Goal: Communication & Community: Answer question/provide support

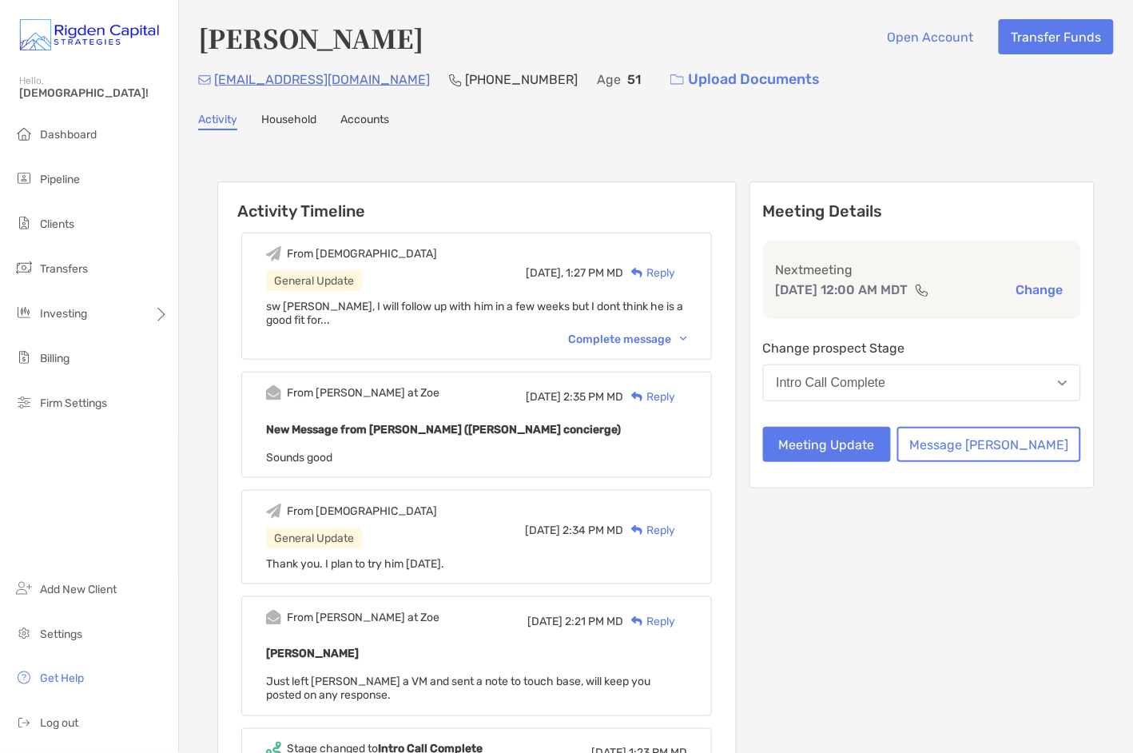
click at [626, 341] on div "Complete message" at bounding box center [627, 339] width 119 height 14
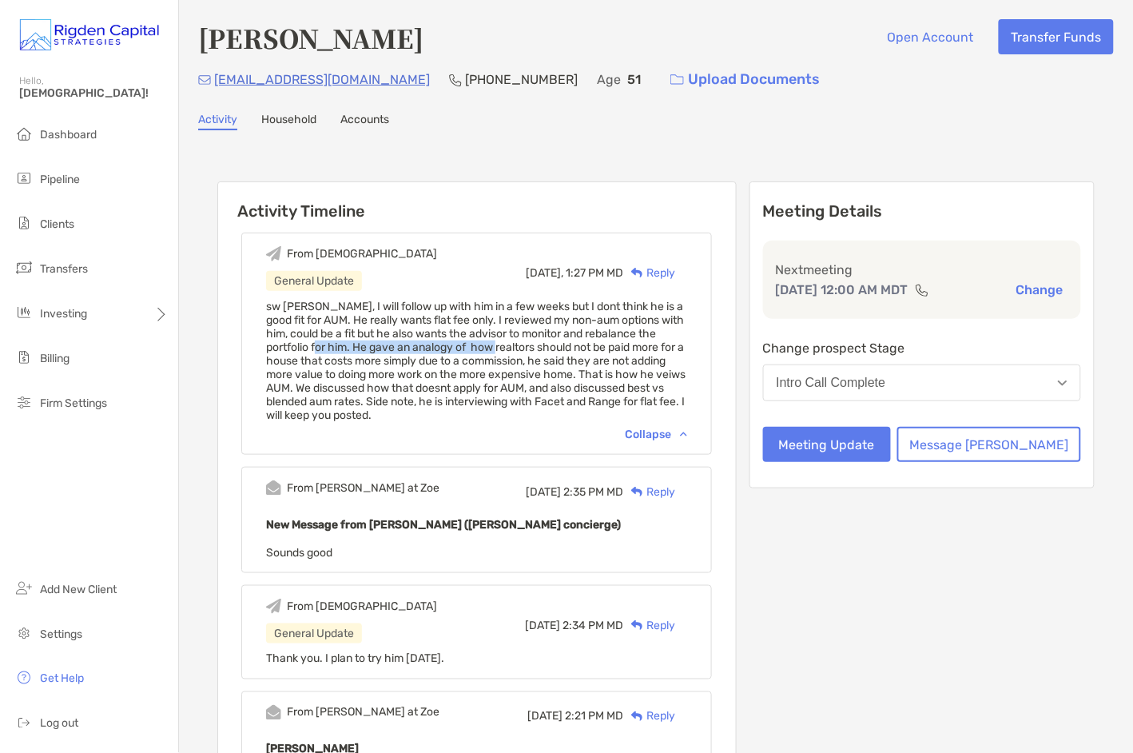
drag, startPoint x: 389, startPoint y: 345, endPoint x: 570, endPoint y: 348, distance: 180.6
click at [570, 348] on span "sw kevin, I will follow up with him in a few weeks but I dont think he is a goo…" at bounding box center [475, 361] width 419 height 122
drag, startPoint x: 381, startPoint y: 359, endPoint x: 395, endPoint y: 360, distance: 14.4
click at [386, 359] on span "sw kevin, I will follow up with him in a few weeks but I dont think he is a goo…" at bounding box center [475, 361] width 419 height 122
click at [533, 358] on span "sw kevin, I will follow up with him in a few weeks but I dont think he is a goo…" at bounding box center [475, 361] width 419 height 122
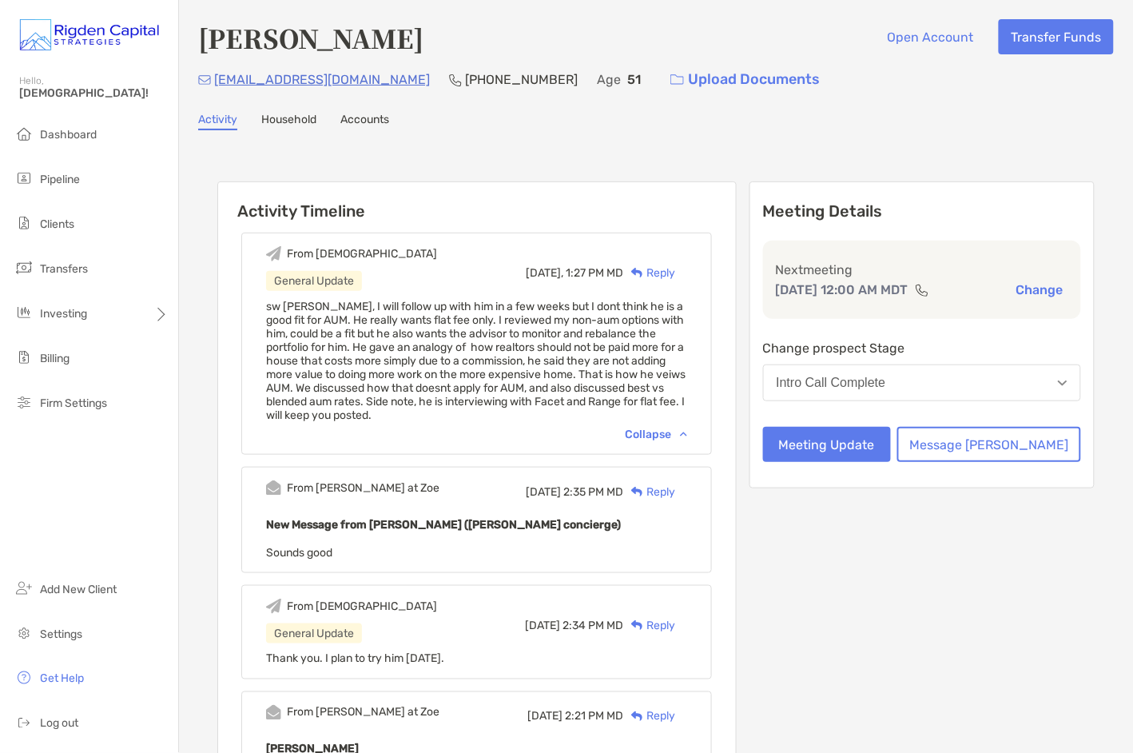
drag, startPoint x: 637, startPoint y: 372, endPoint x: 654, endPoint y: 372, distance: 17.6
click at [642, 372] on span "sw kevin, I will follow up with him in a few weeks but I dont think he is a goo…" at bounding box center [475, 361] width 419 height 122
drag, startPoint x: 662, startPoint y: 372, endPoint x: 678, endPoint y: 372, distance: 15.2
click at [664, 372] on span "sw kevin, I will follow up with him in a few weeks but I dont think he is a goo…" at bounding box center [475, 361] width 419 height 122
drag, startPoint x: 366, startPoint y: 386, endPoint x: 385, endPoint y: 386, distance: 19.2
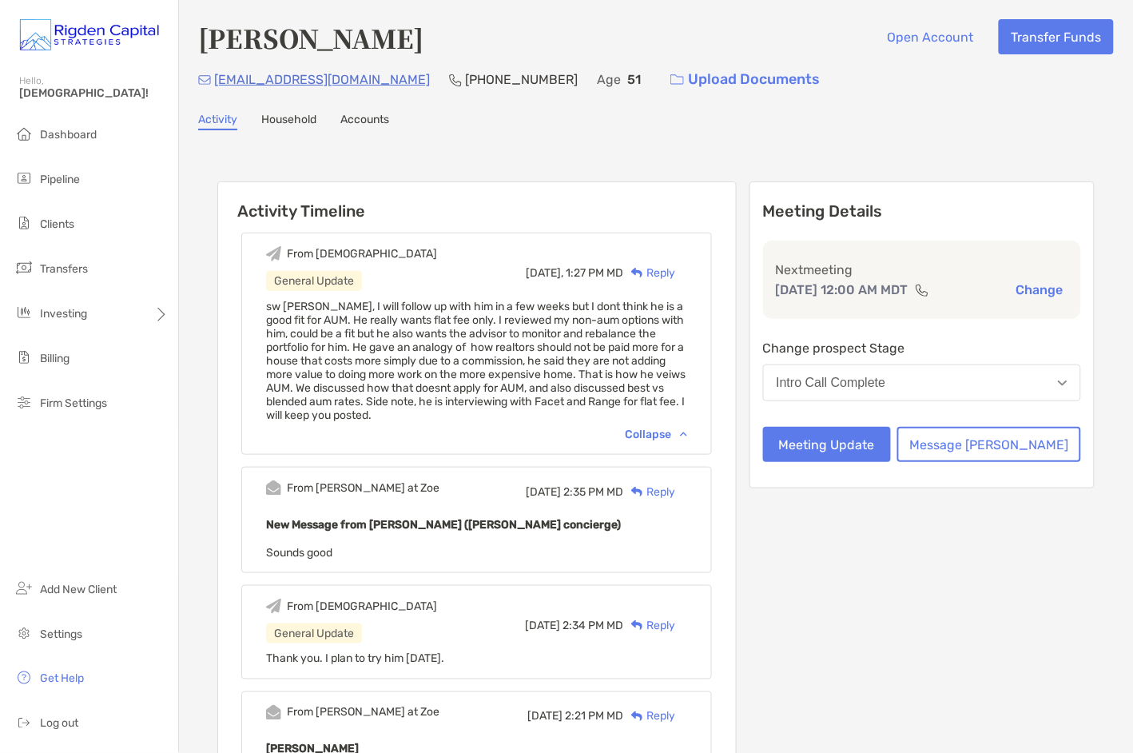
click at [366, 386] on span "sw kevin, I will follow up with him in a few weeks but I dont think he is a goo…" at bounding box center [475, 361] width 419 height 122
click at [387, 386] on span "sw kevin, I will follow up with him in a few weeks but I dont think he is a goo…" at bounding box center [475, 361] width 419 height 122
click at [362, 368] on span "sw kevin, I will follow up with him in a few weeks but I dont think he is a goo…" at bounding box center [475, 361] width 419 height 122
click at [361, 356] on span "sw kevin, I will follow up with him in a few weeks but I dont think he is a goo…" at bounding box center [475, 361] width 419 height 122
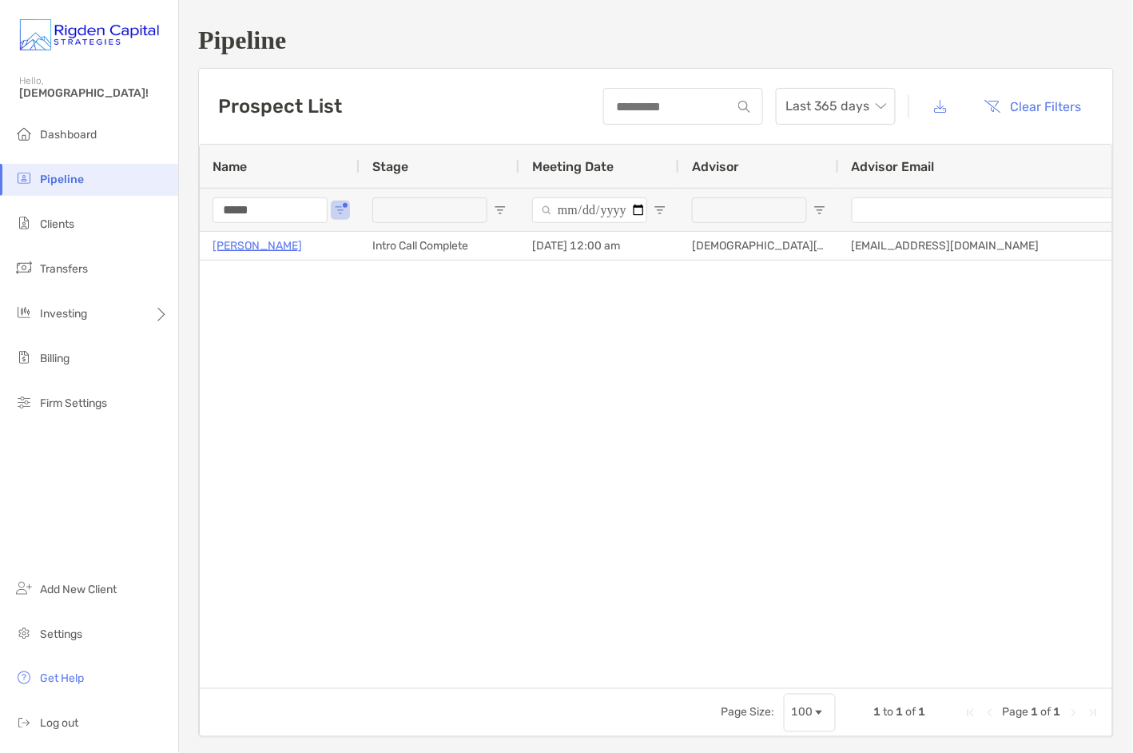
drag, startPoint x: 272, startPoint y: 208, endPoint x: 192, endPoint y: 212, distance: 80.0
click at [204, 209] on div "*****" at bounding box center [280, 209] width 160 height 43
click at [66, 178] on span "Pipeline" at bounding box center [62, 180] width 44 height 14
click at [70, 184] on span "Pipeline" at bounding box center [62, 180] width 44 height 14
drag, startPoint x: 271, startPoint y: 209, endPoint x: 200, endPoint y: 214, distance: 71.3
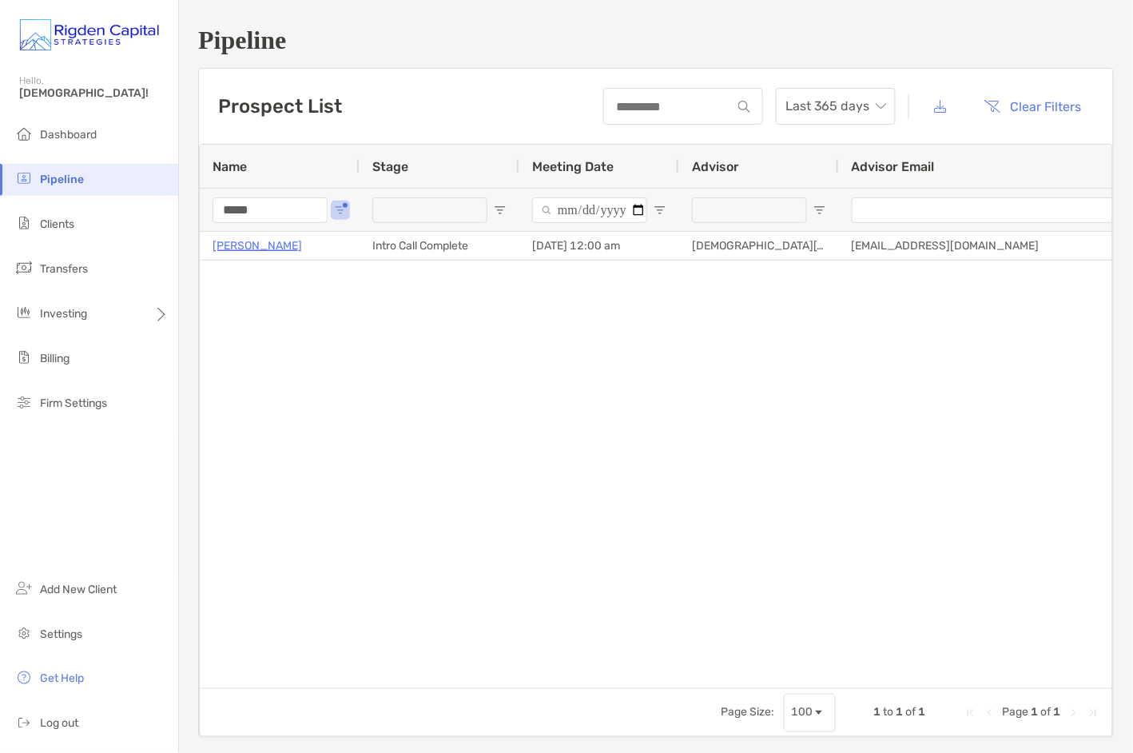
click at [200, 214] on div "*****" at bounding box center [280, 209] width 160 height 43
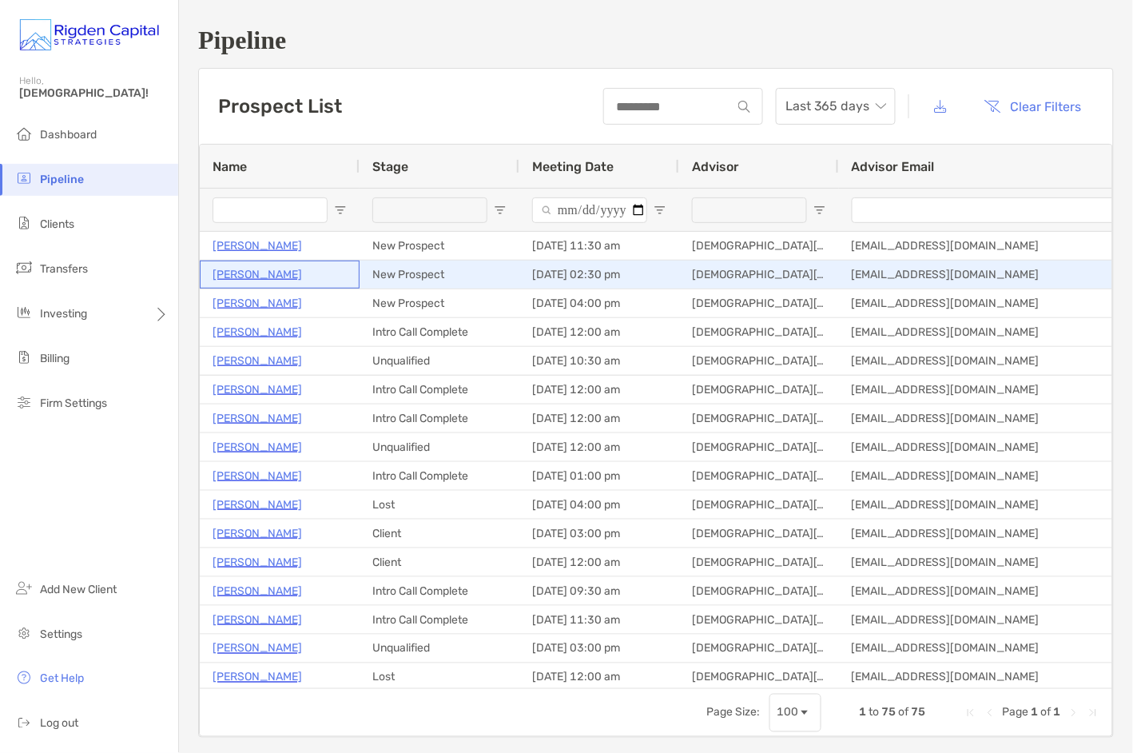
click at [272, 272] on p "Zack Duberstein" at bounding box center [257, 274] width 89 height 20
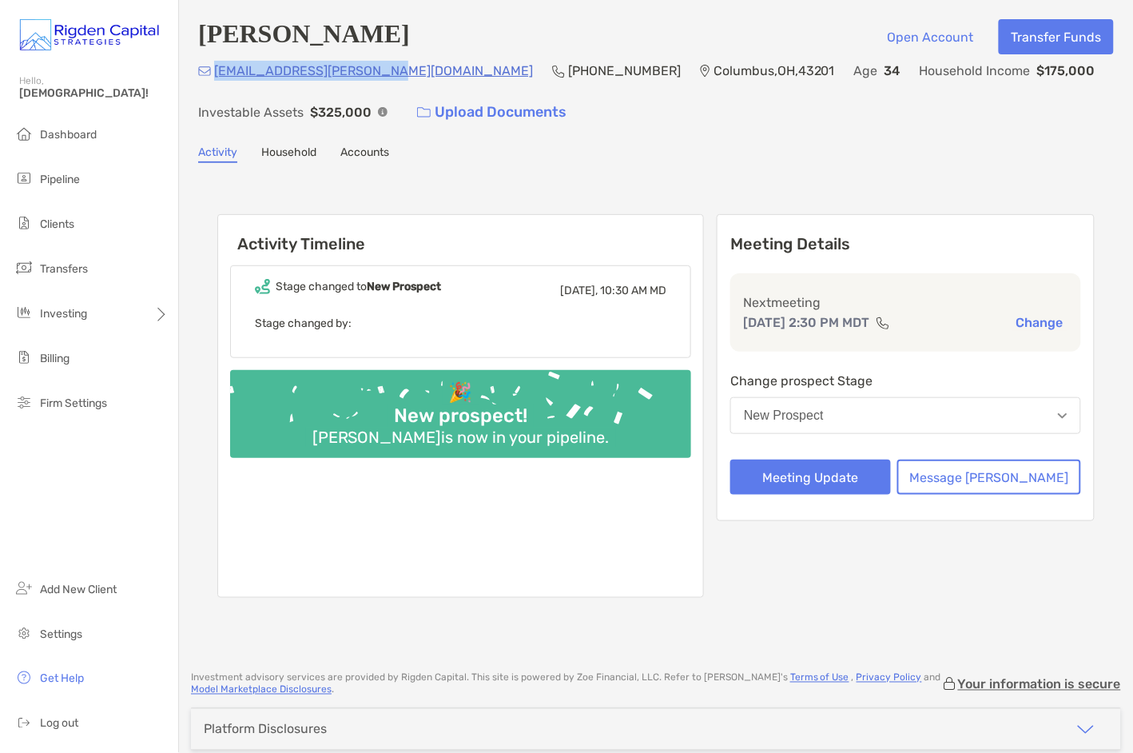
drag, startPoint x: 366, startPoint y: 74, endPoint x: 214, endPoint y: 75, distance: 151.8
click at [214, 75] on div "[EMAIL_ADDRESS][PERSON_NAME][DOMAIN_NAME] (937) 503-[GEOGRAPHIC_DATA] Age [DEMO…" at bounding box center [656, 95] width 916 height 69
copy p "[EMAIL_ADDRESS][PERSON_NAME][DOMAIN_NAME]"
click at [1001, 474] on button "Message [PERSON_NAME]" at bounding box center [989, 476] width 184 height 35
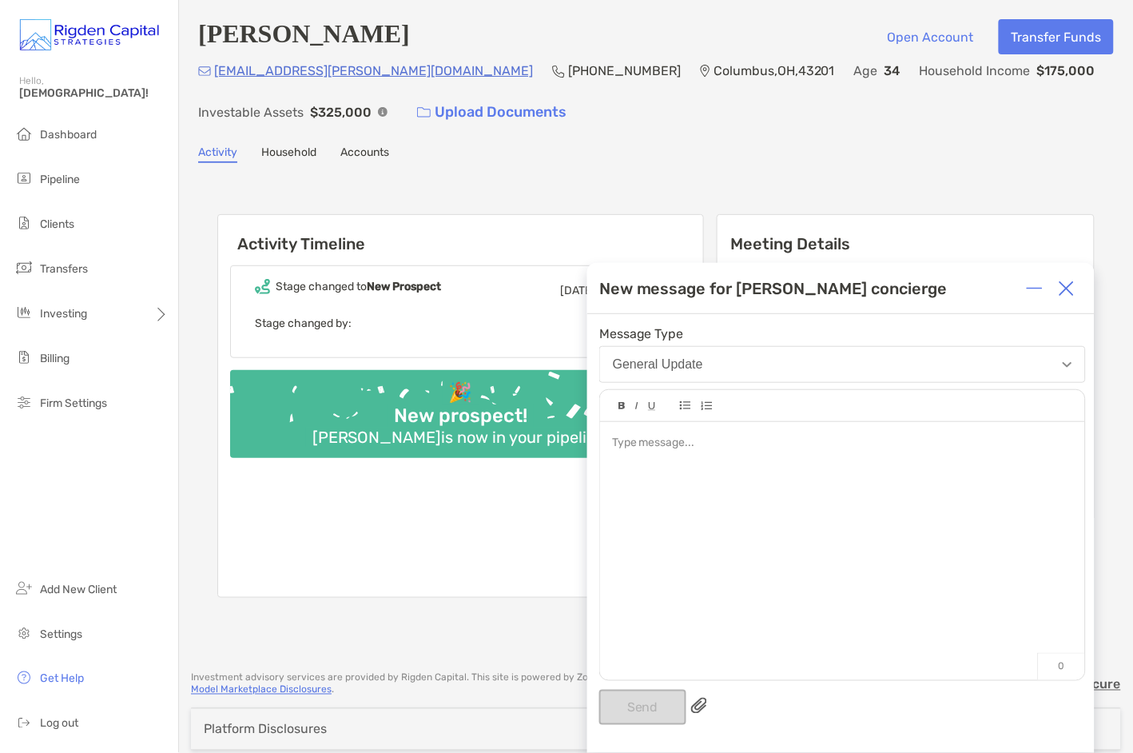
click at [757, 451] on div at bounding box center [842, 443] width 460 height 17
click at [657, 712] on button "Send" at bounding box center [642, 707] width 87 height 35
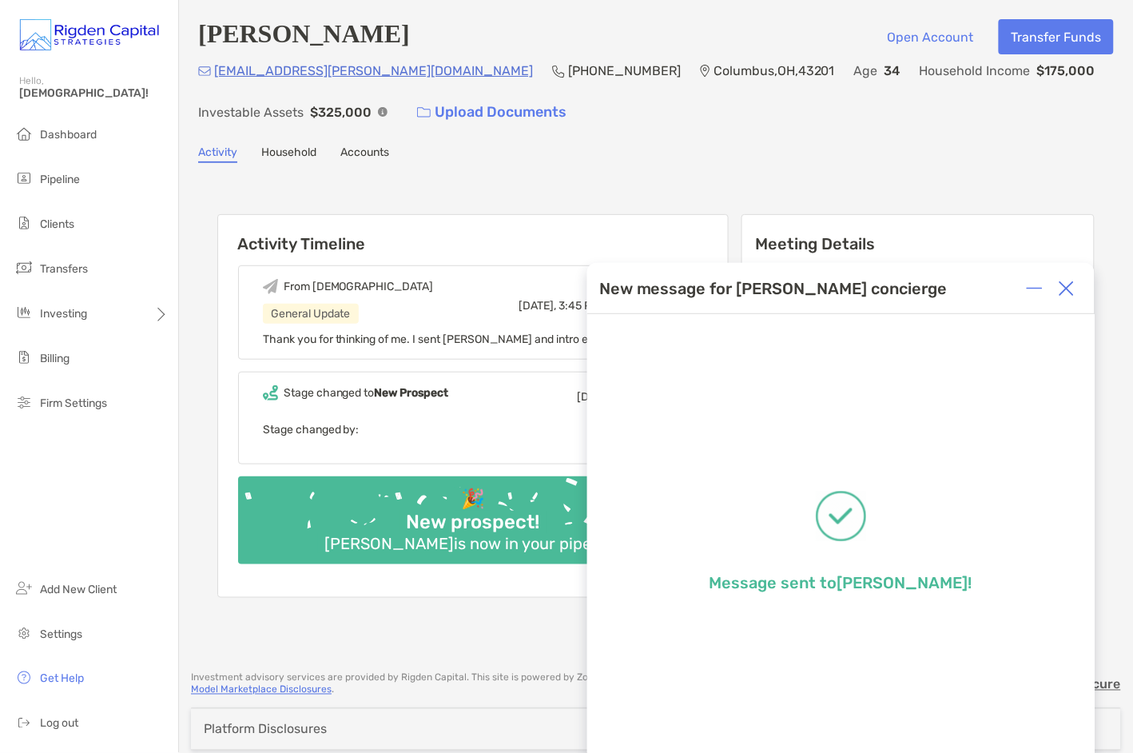
click at [1070, 292] on img at bounding box center [1067, 288] width 16 height 16
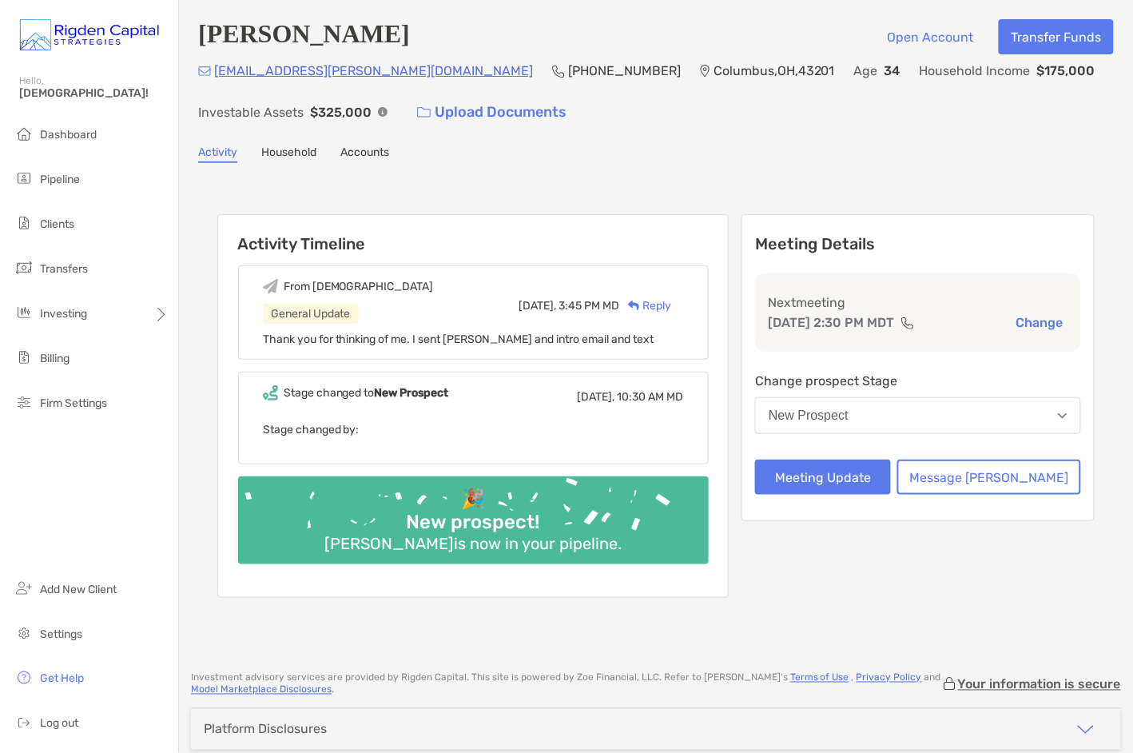
click at [892, 137] on div "[PERSON_NAME] Open Account Transfer Funds [PERSON_NAME][EMAIL_ADDRESS][PERSON_N…" at bounding box center [656, 328] width 954 height 656
click at [72, 179] on span "Pipeline" at bounding box center [60, 180] width 40 height 14
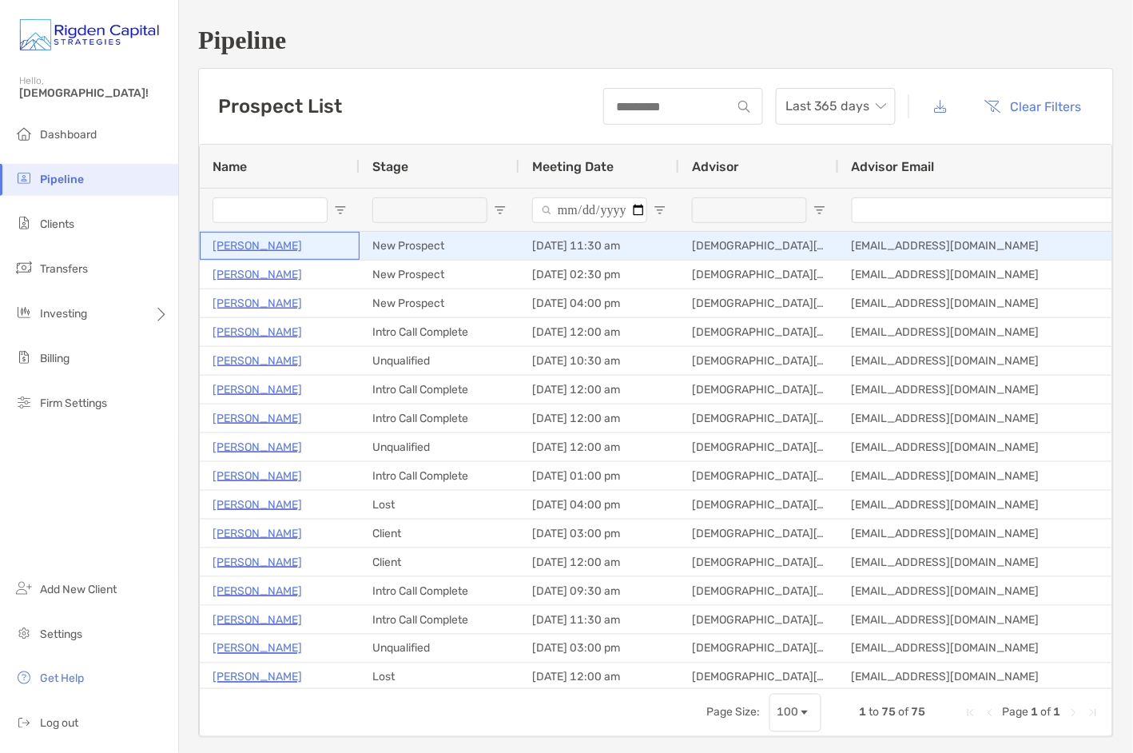
click at [262, 245] on p "[PERSON_NAME]" at bounding box center [257, 246] width 89 height 20
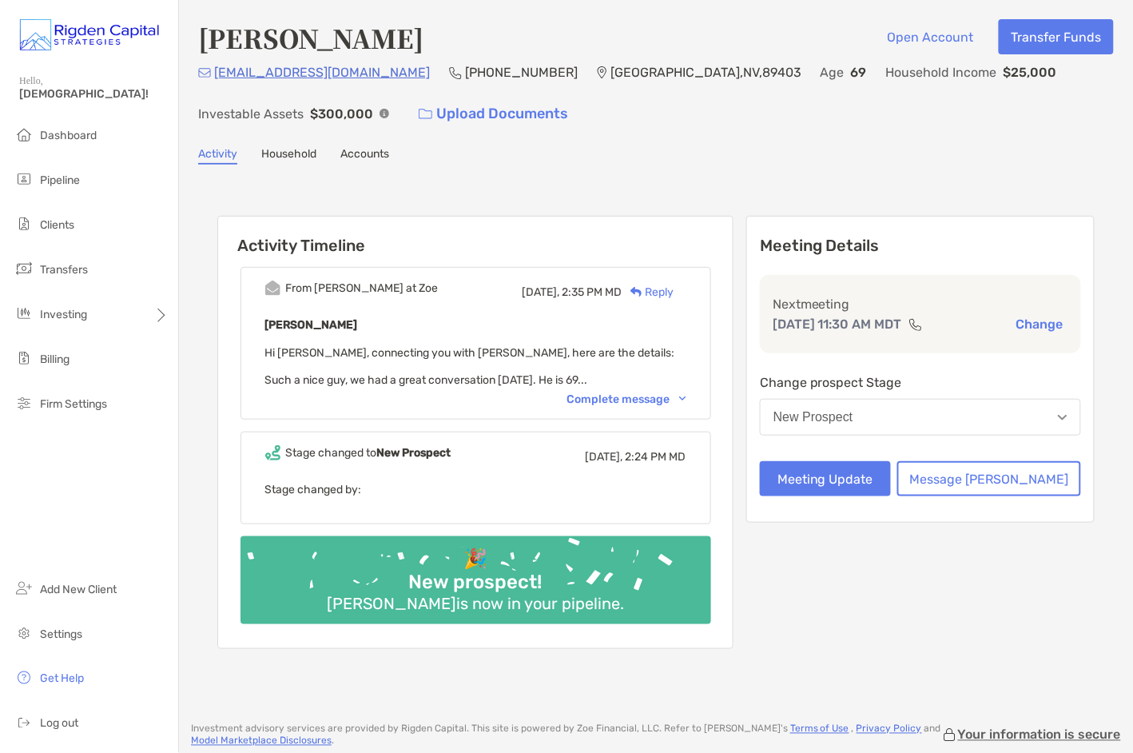
click at [625, 393] on div "Complete message" at bounding box center [626, 399] width 119 height 14
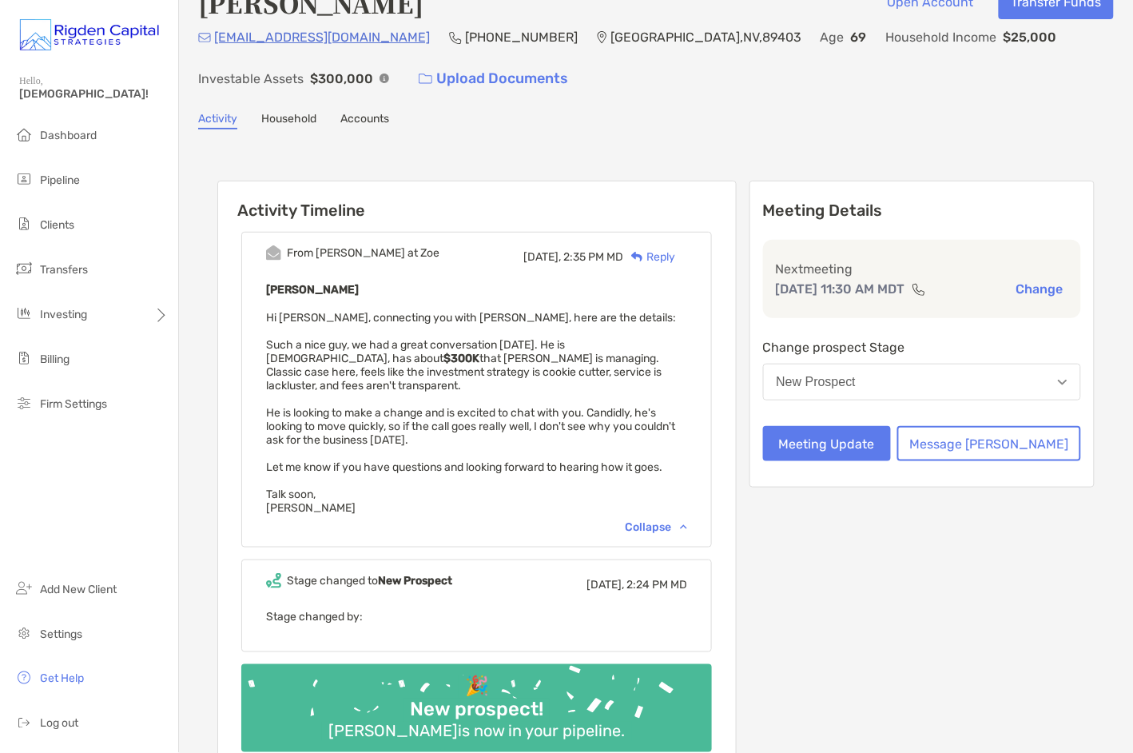
scroll to position [37, 0]
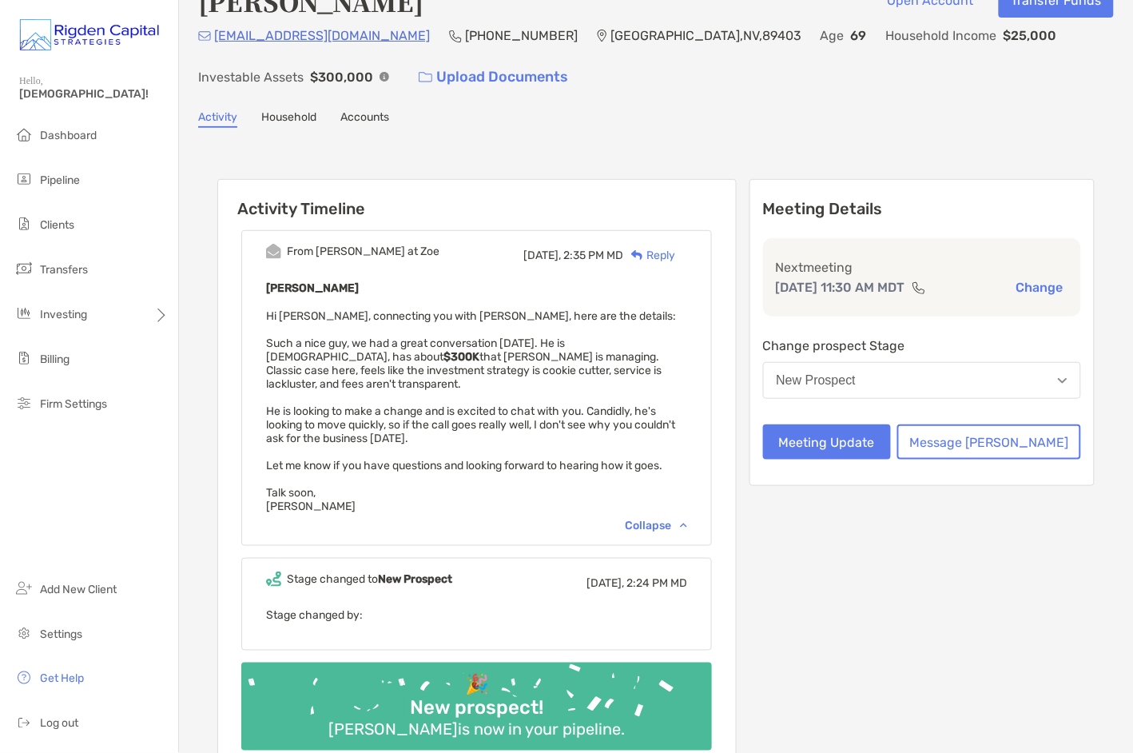
click at [675, 256] on div "Reply" at bounding box center [649, 255] width 52 height 17
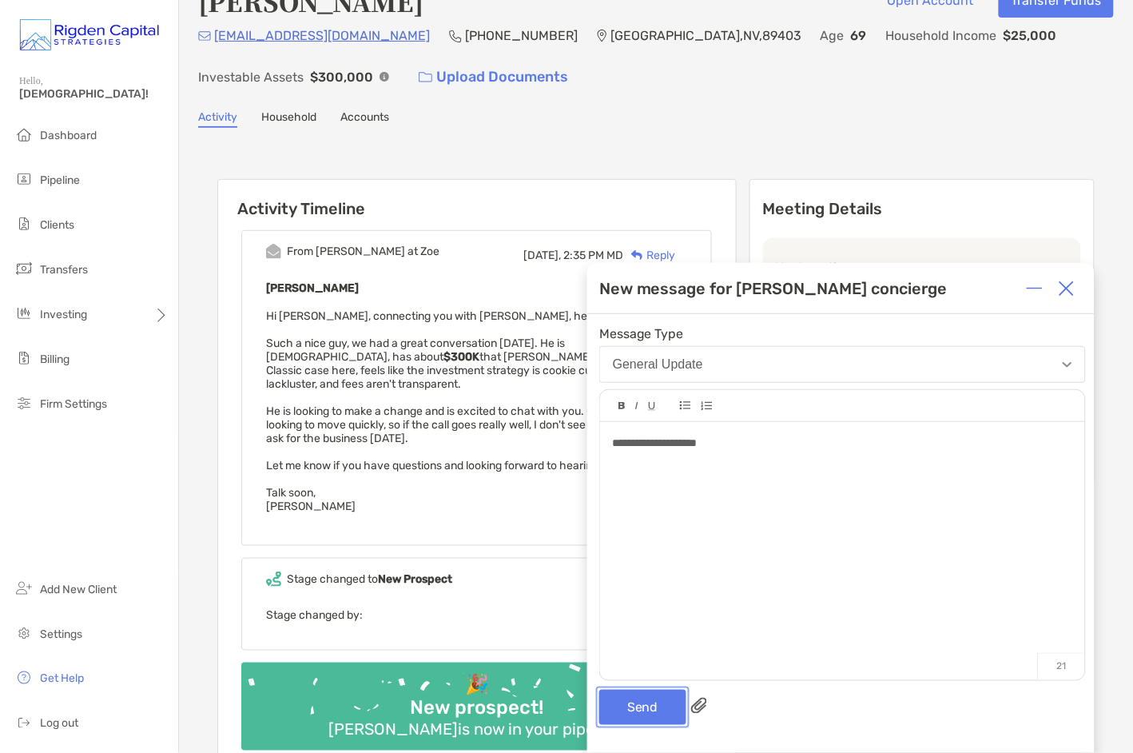
click at [663, 702] on button "Send" at bounding box center [642, 707] width 87 height 35
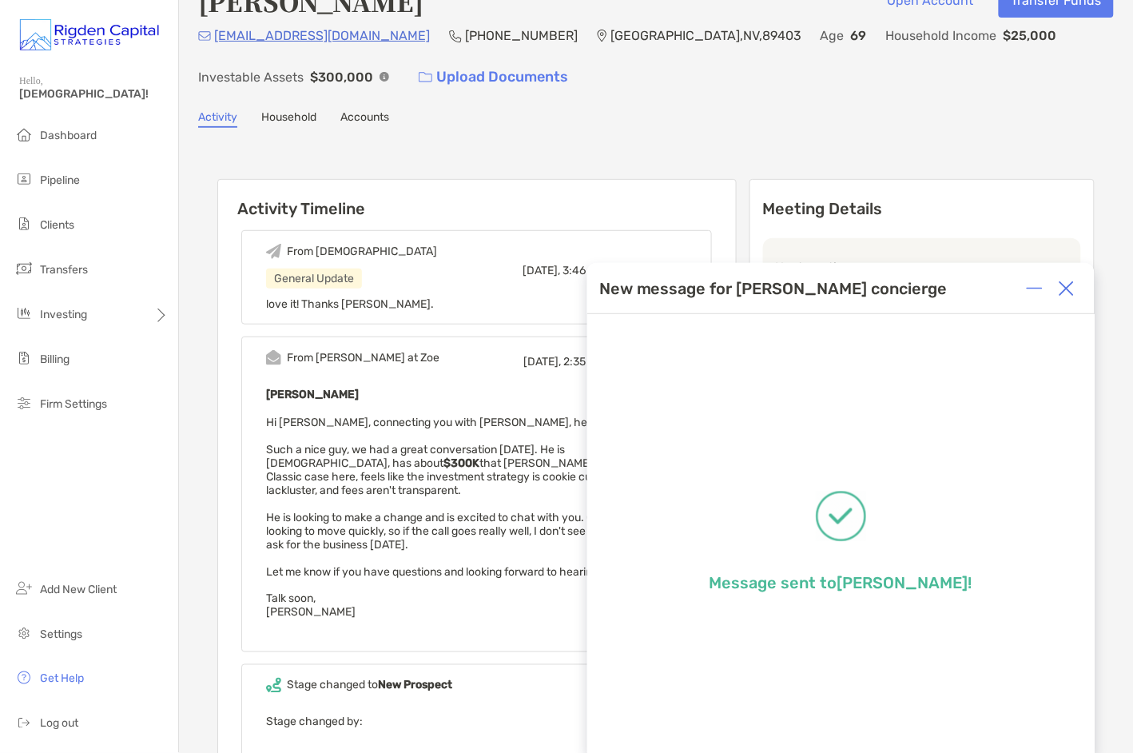
click at [1071, 288] on img at bounding box center [1067, 288] width 16 height 16
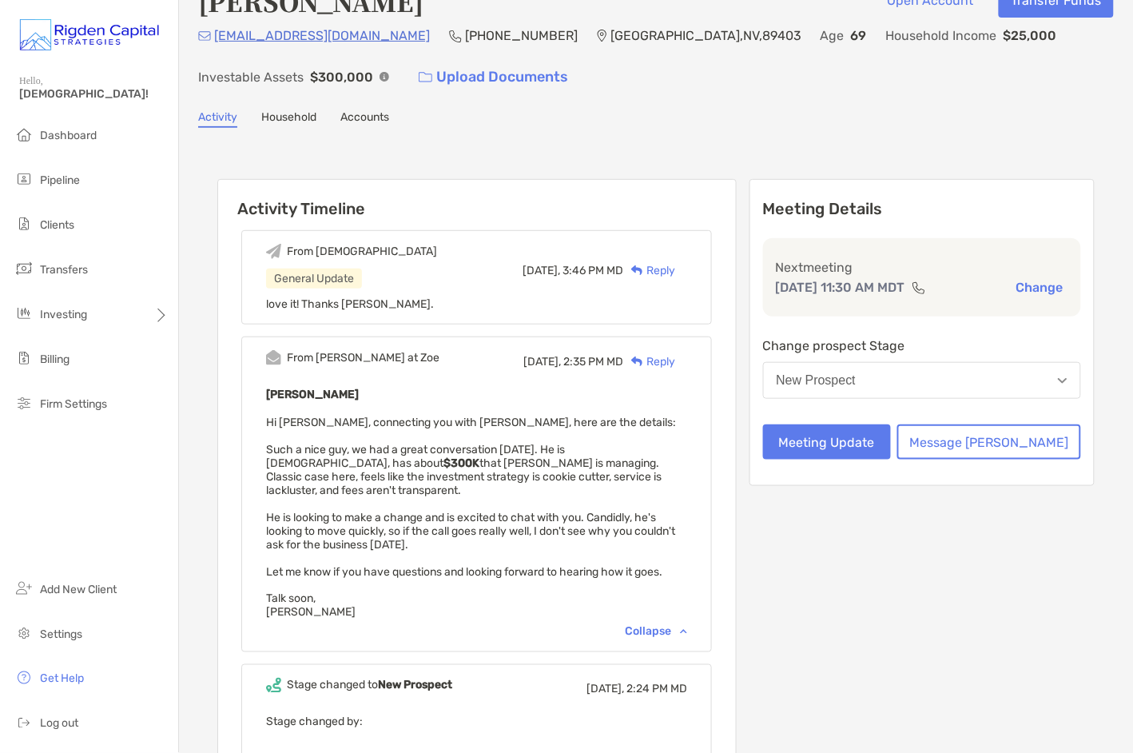
click at [675, 267] on div "Reply" at bounding box center [649, 270] width 52 height 17
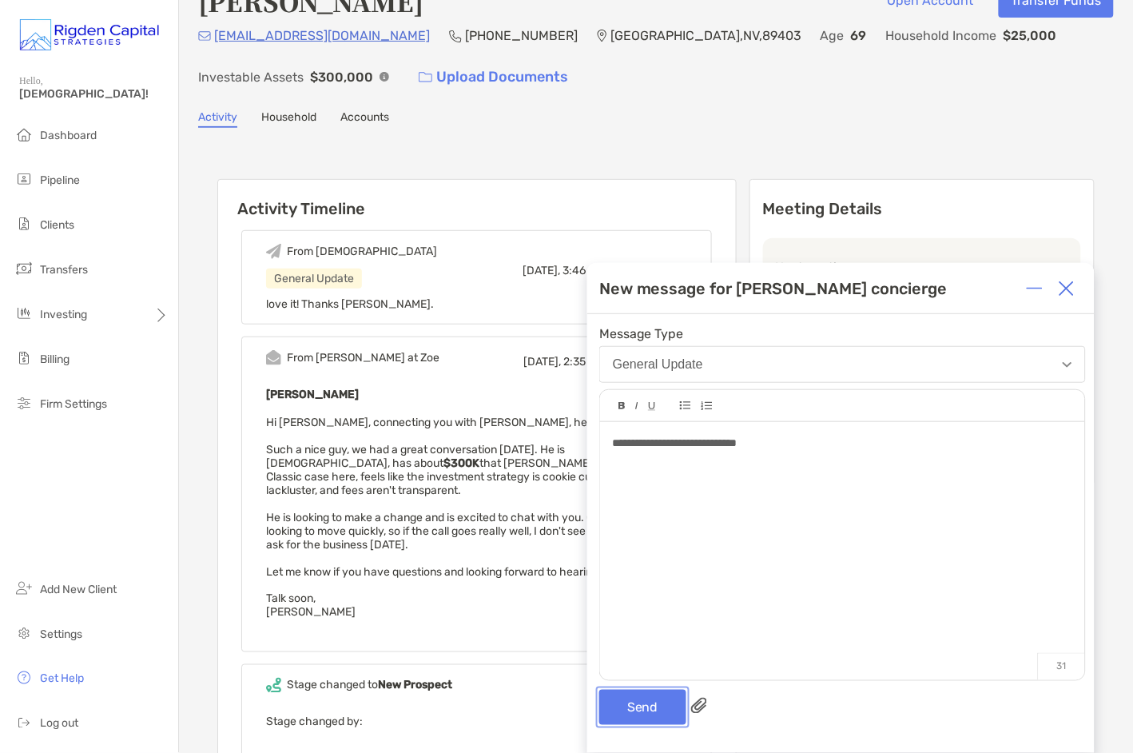
click at [656, 712] on button "Send" at bounding box center [642, 707] width 87 height 35
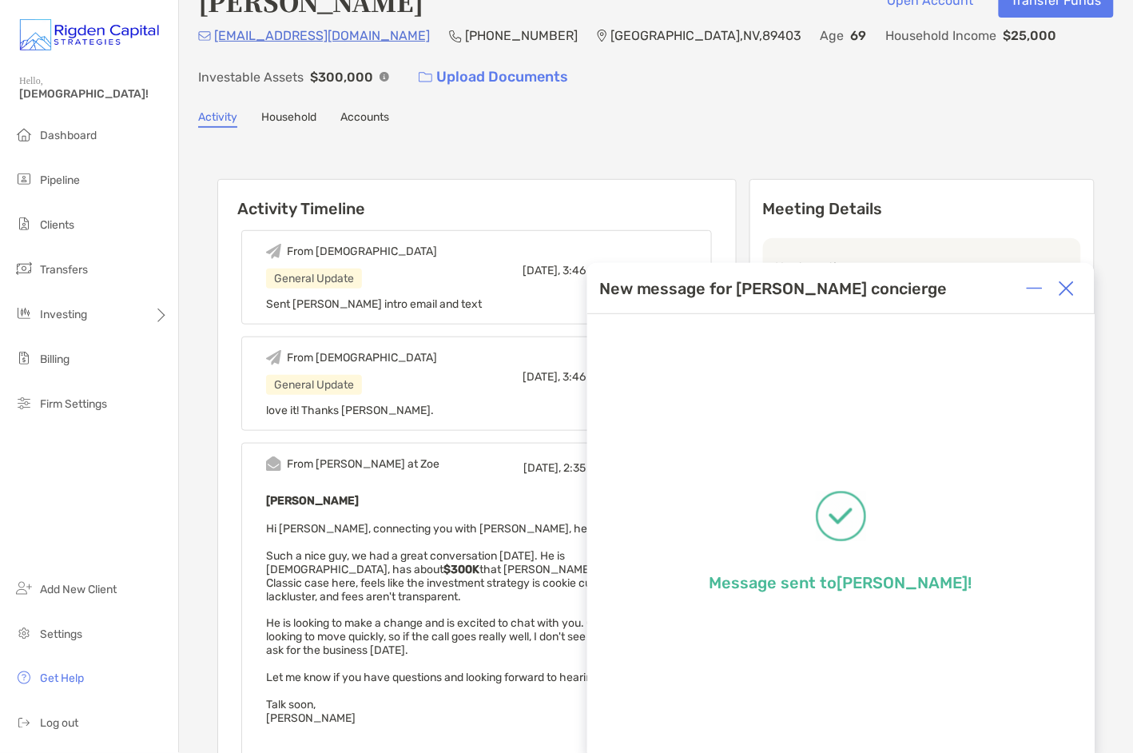
drag, startPoint x: 1071, startPoint y: 288, endPoint x: 1062, endPoint y: 284, distance: 9.4
click at [1069, 287] on img at bounding box center [1067, 288] width 16 height 16
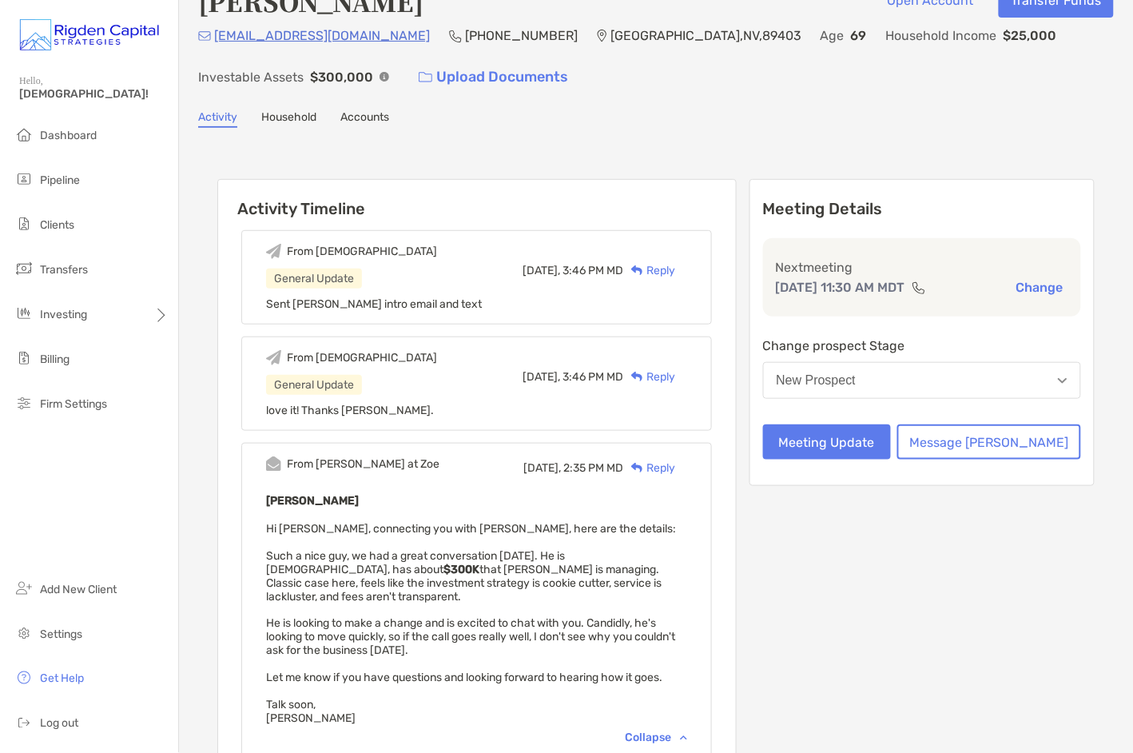
click at [810, 127] on div "Brent Basche Open Account Transfer Funds 208power@gmail.com (818) 674-3772 Dayt…" at bounding box center [656, 504] width 954 height 1083
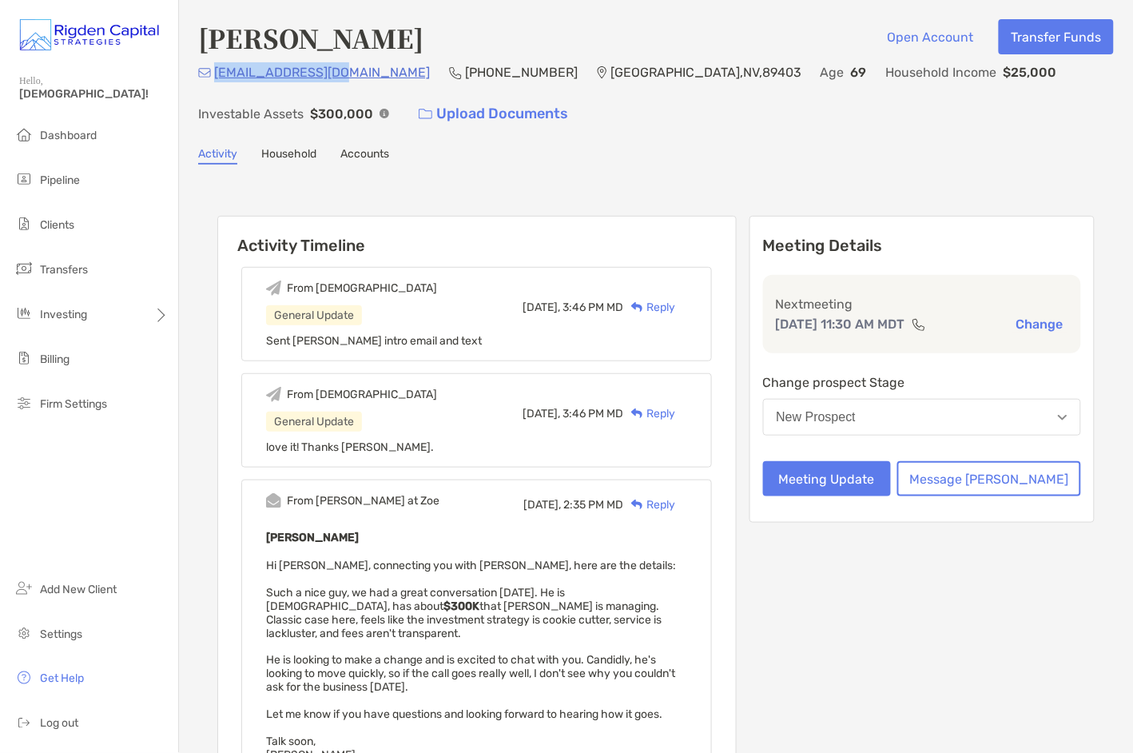
drag, startPoint x: 348, startPoint y: 74, endPoint x: 214, endPoint y: 76, distance: 134.2
click at [214, 76] on div "208power@gmail.com (818) 674-3772 Dayton , NV , 89403 Age 69 Household Income $…" at bounding box center [656, 96] width 916 height 69
copy p "208power@gmail.com"
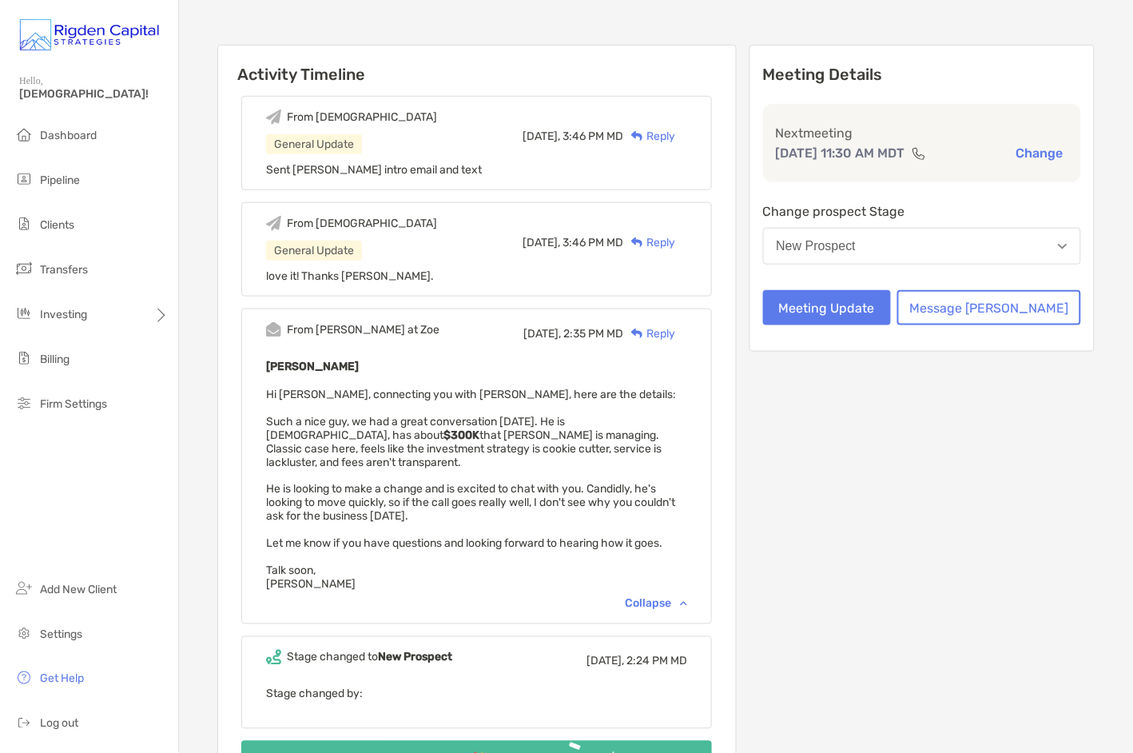
scroll to position [185, 0]
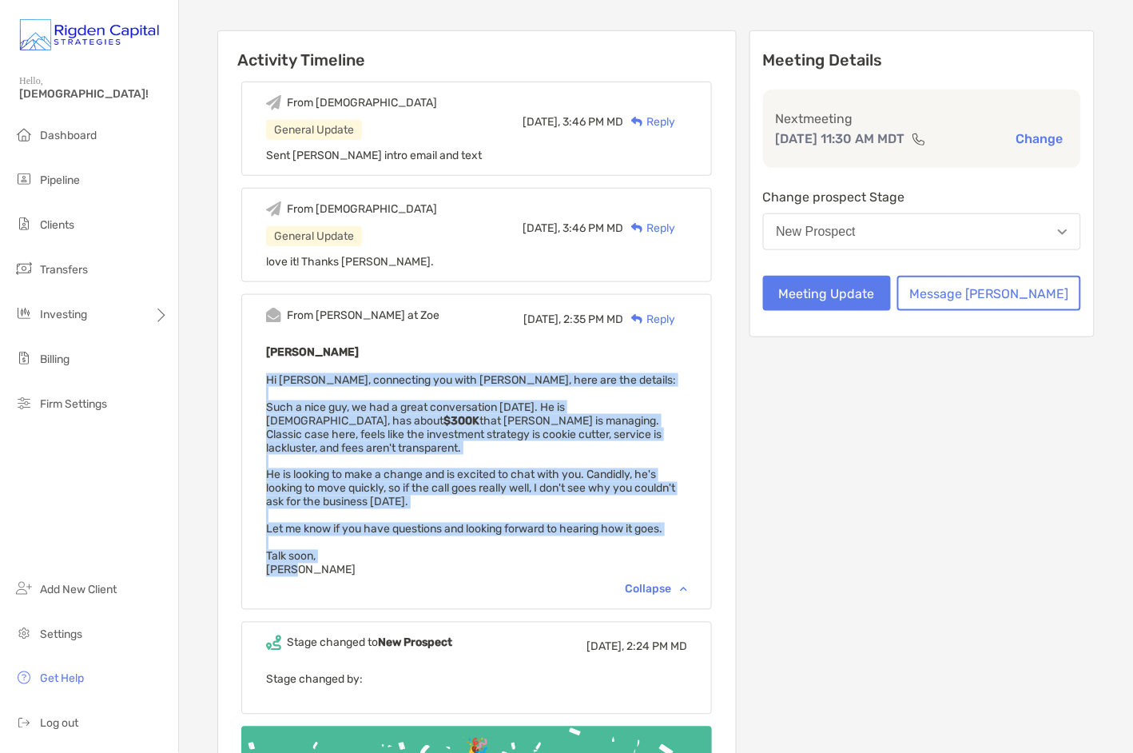
drag, startPoint x: 336, startPoint y: 563, endPoint x: 292, endPoint y: 368, distance: 200.4
click at [292, 368] on div "From Paul at Zoe Today, 2:35 PM MD Reply Brent Basche Hi Christian, connecting …" at bounding box center [476, 452] width 471 height 316
copy span "Hi Christian, connecting you with Brent, here are the details: Such a nice guy,…"
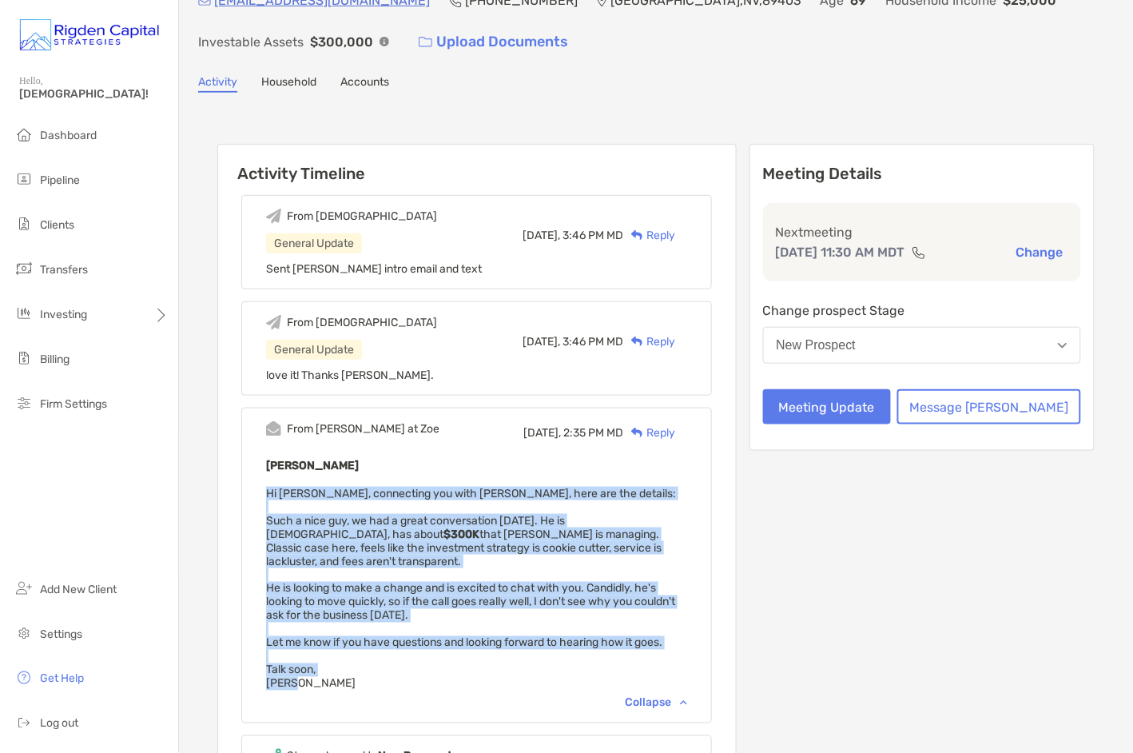
scroll to position [0, 0]
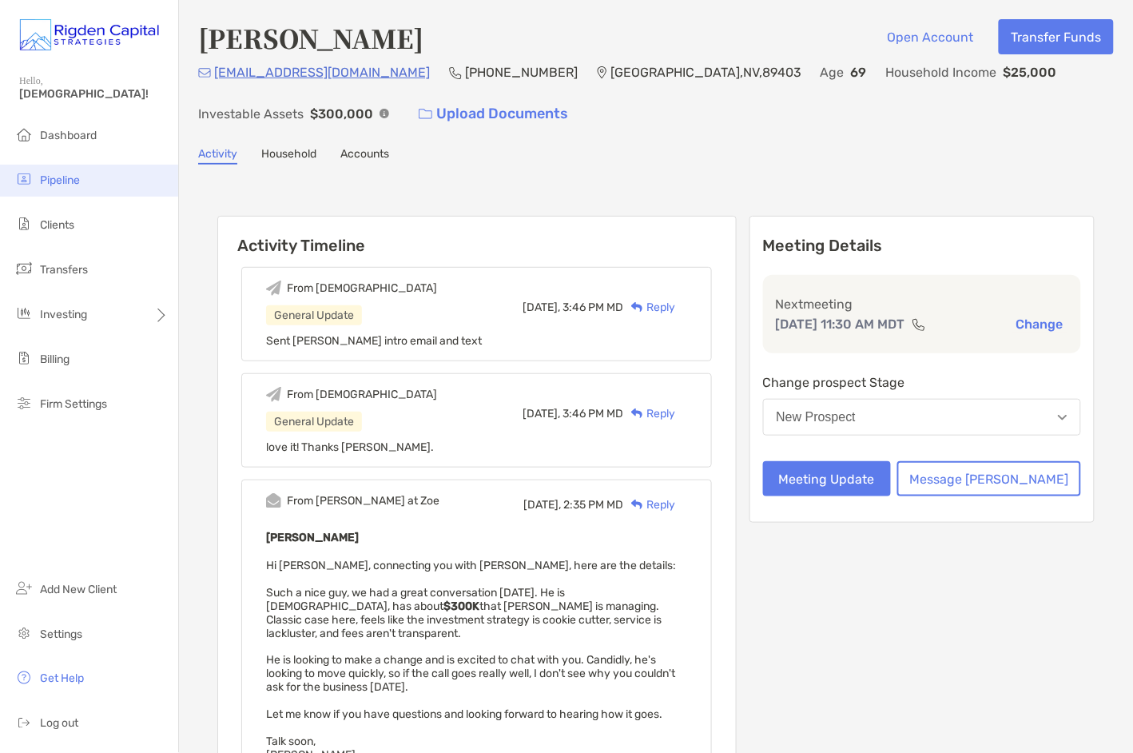
click at [57, 176] on span "Pipeline" at bounding box center [60, 180] width 40 height 14
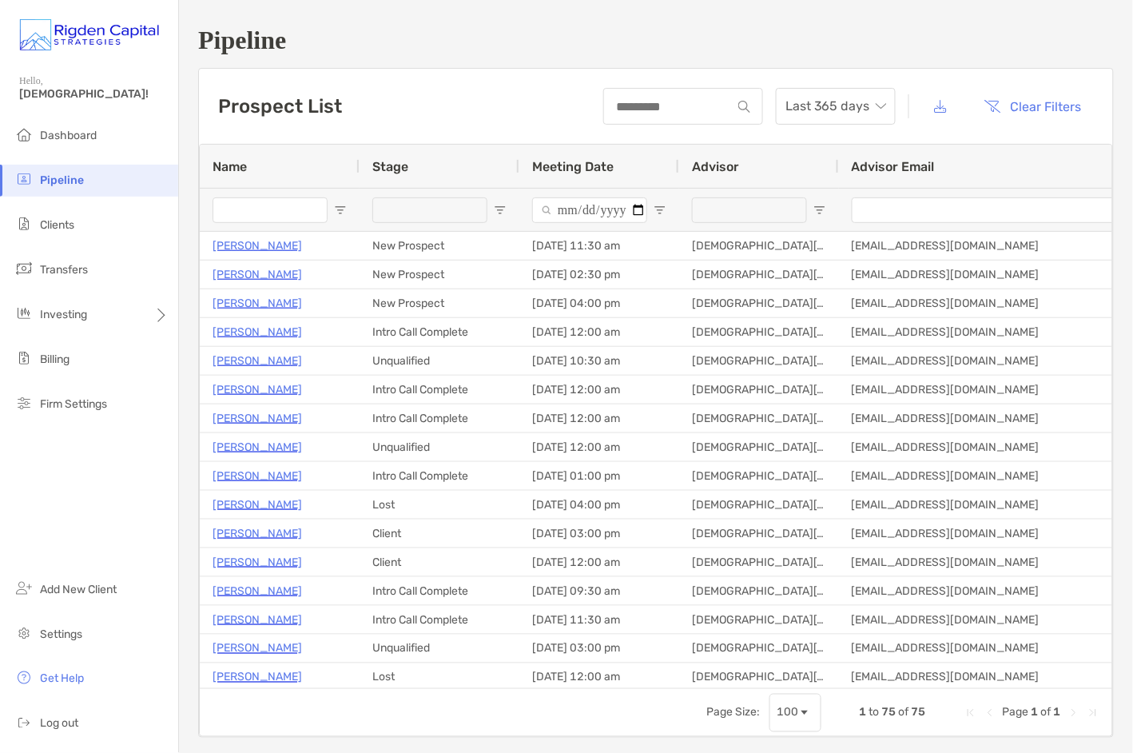
click at [259, 217] on input "Name Filter Input" at bounding box center [270, 210] width 115 height 26
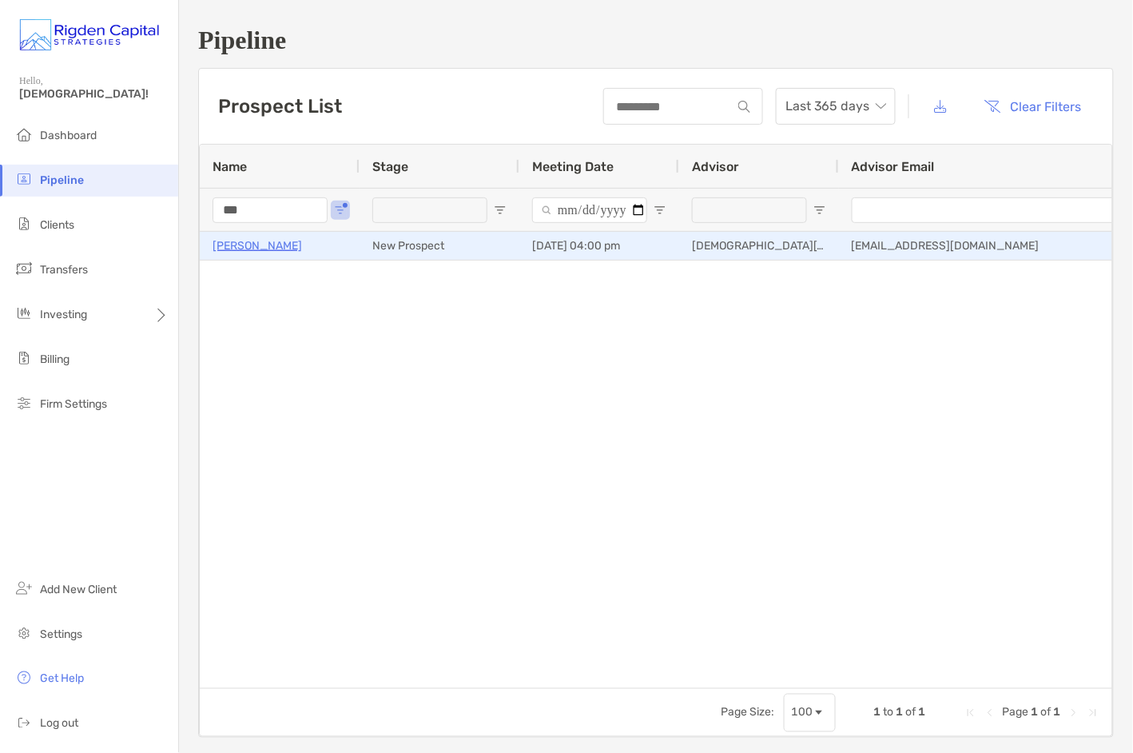
type input "***"
click at [273, 244] on p "[PERSON_NAME]" at bounding box center [257, 246] width 89 height 20
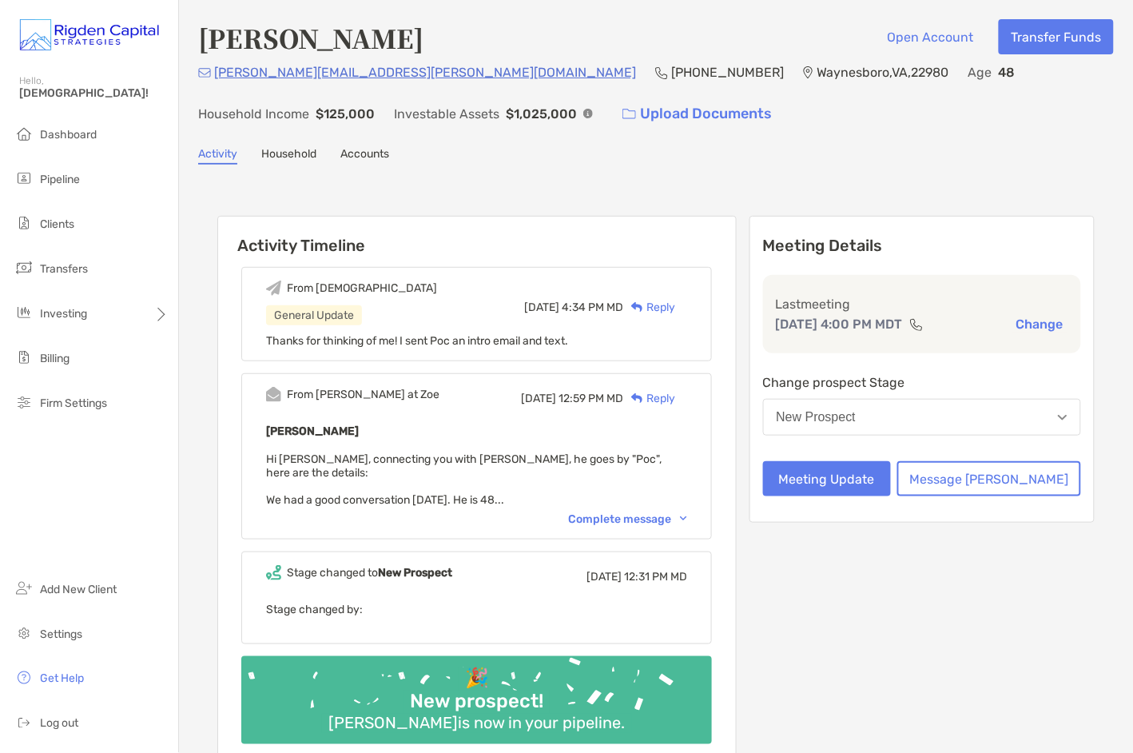
click at [675, 305] on div "Reply" at bounding box center [649, 307] width 52 height 17
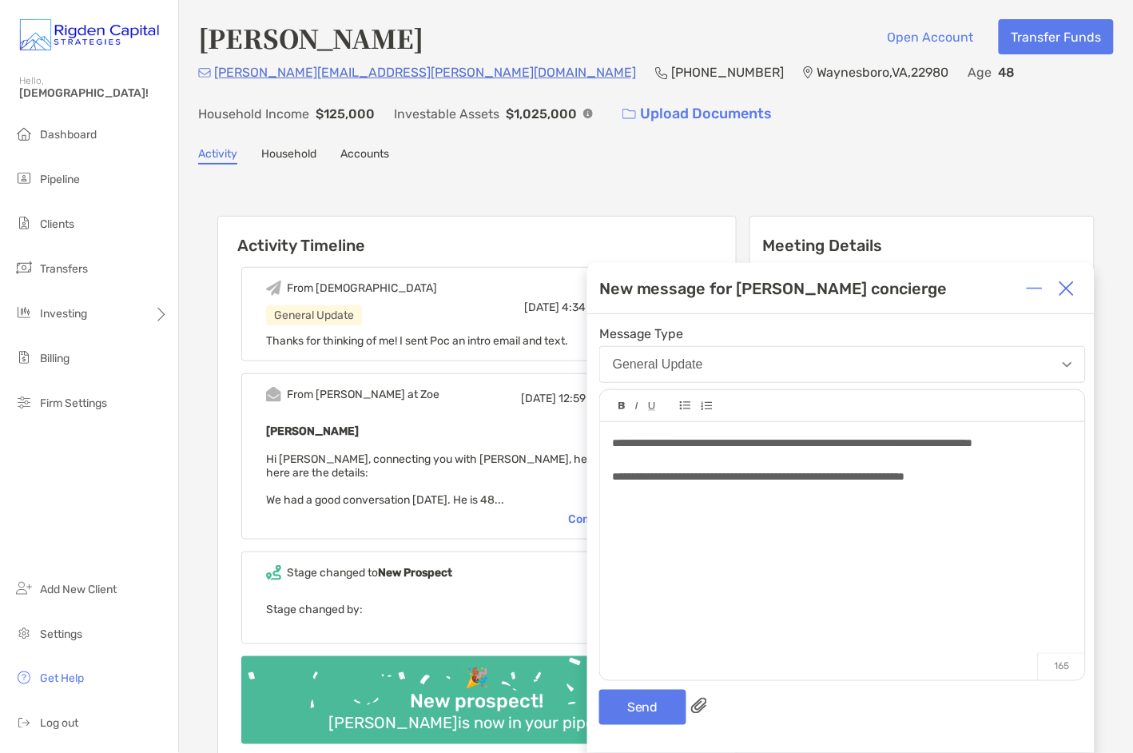
click at [905, 480] on span "**********" at bounding box center [758, 476] width 293 height 11
drag, startPoint x: 931, startPoint y: 478, endPoint x: 940, endPoint y: 478, distance: 9.6
click at [905, 478] on span "**********" at bounding box center [758, 476] width 293 height 11
drag, startPoint x: 942, startPoint y: 478, endPoint x: 951, endPoint y: 479, distance: 8.8
click at [905, 478] on span "**********" at bounding box center [758, 476] width 293 height 11
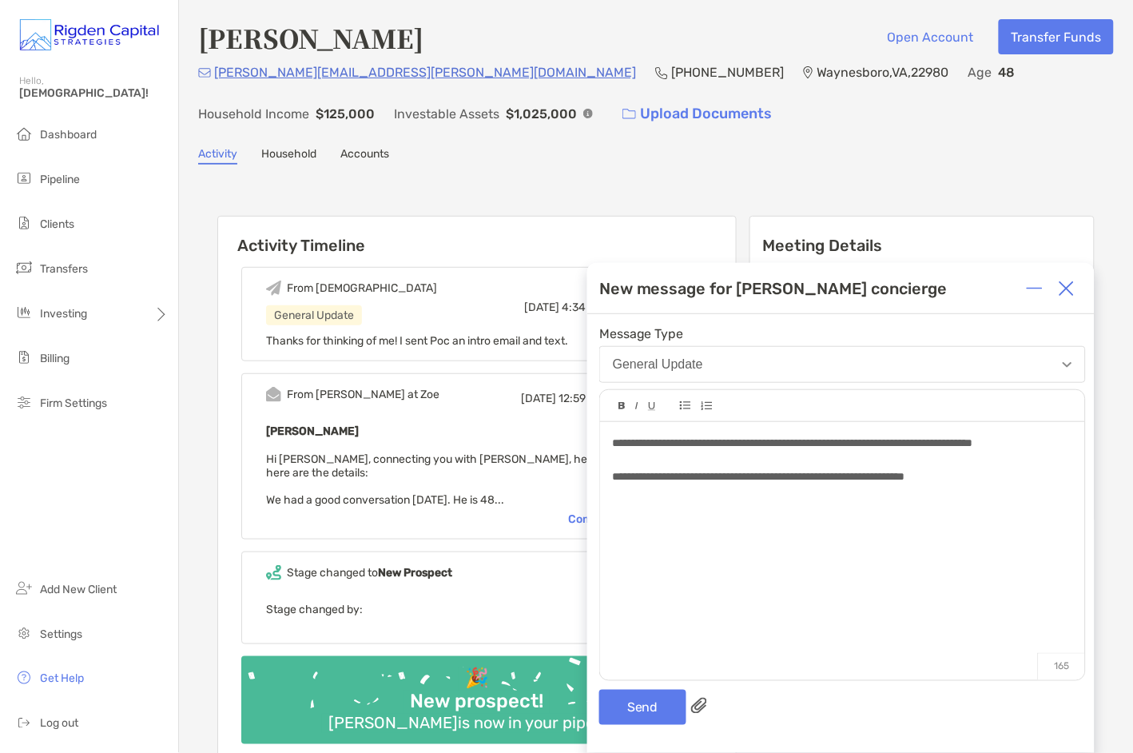
click at [905, 478] on span "**********" at bounding box center [758, 476] width 293 height 11
click at [660, 702] on button "Send" at bounding box center [642, 707] width 87 height 35
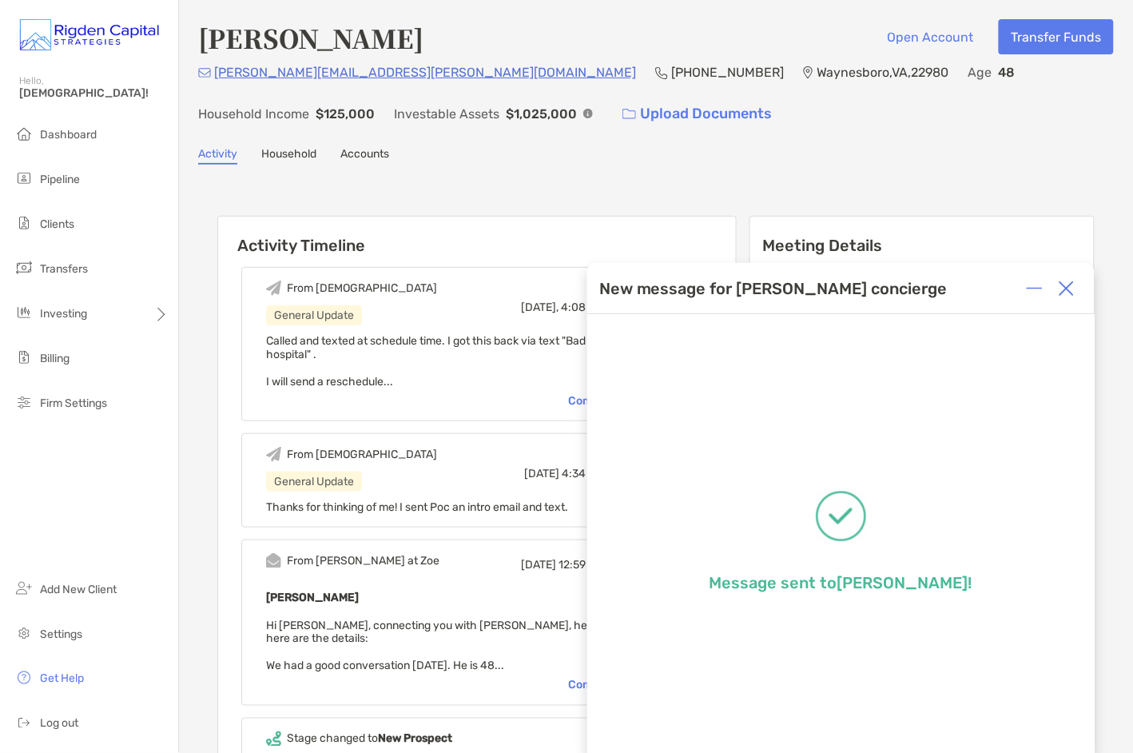
click at [1070, 290] on img at bounding box center [1067, 288] width 16 height 16
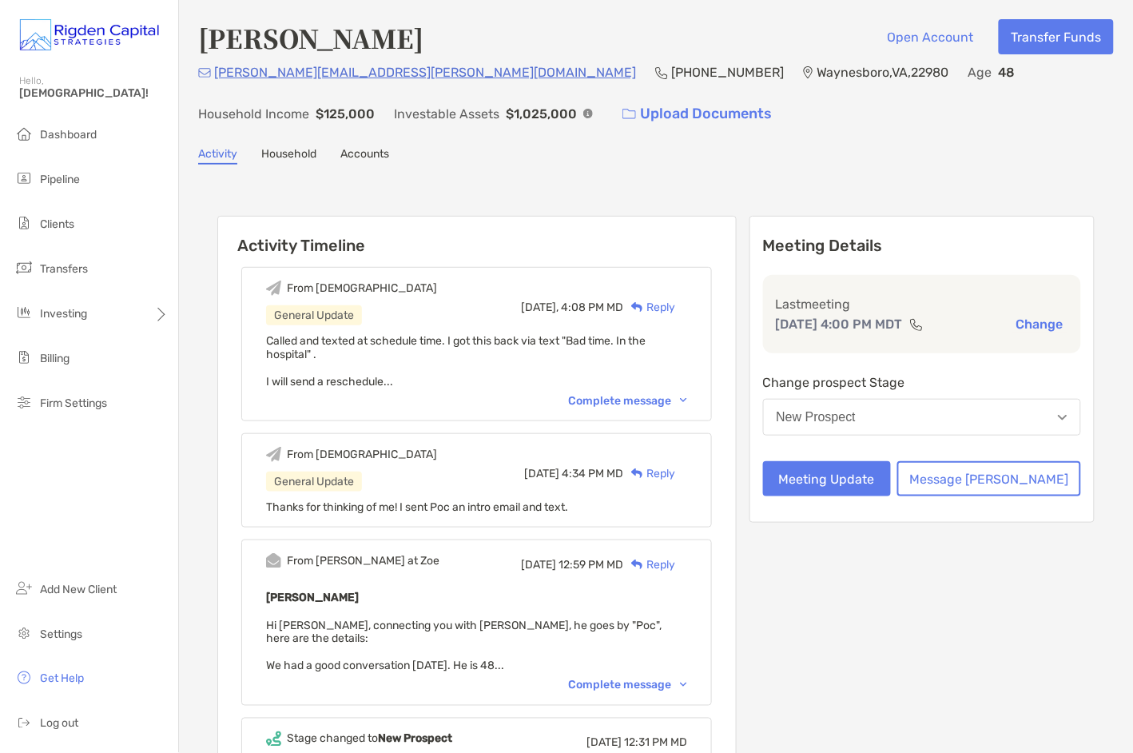
click at [817, 158] on div "Activity Household Accounts" at bounding box center [656, 156] width 916 height 18
click at [73, 183] on span "Pipeline" at bounding box center [60, 180] width 40 height 14
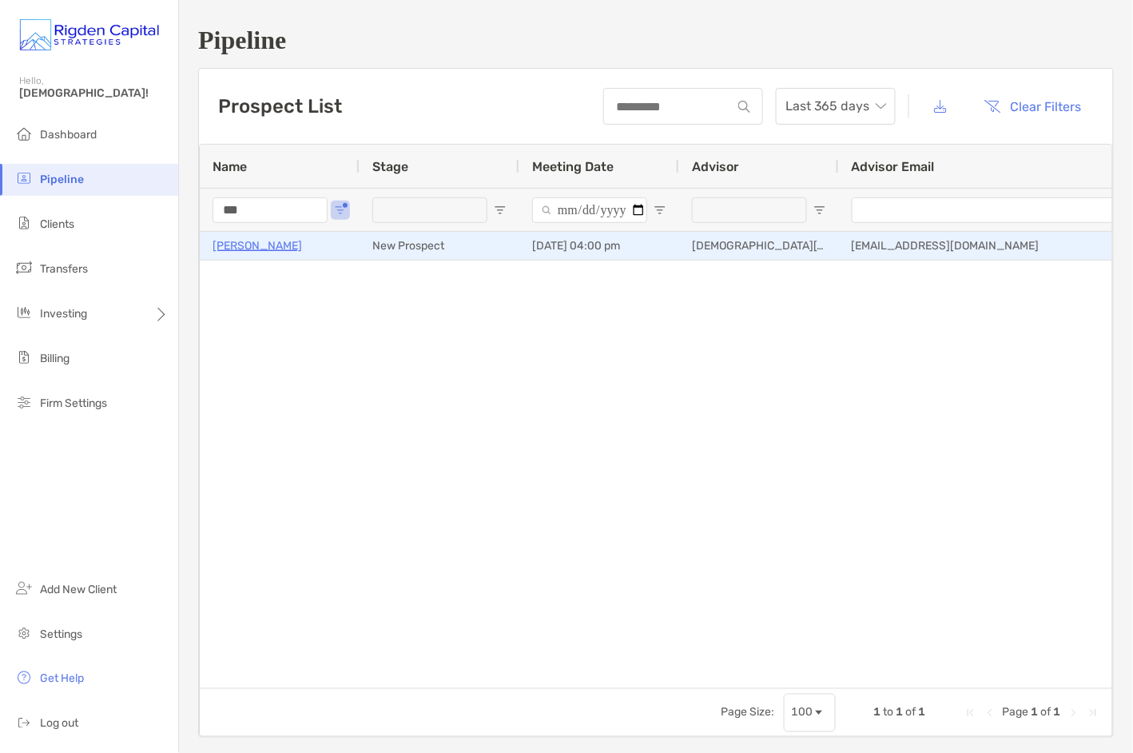
click at [296, 242] on p "[PERSON_NAME]" at bounding box center [257, 246] width 89 height 20
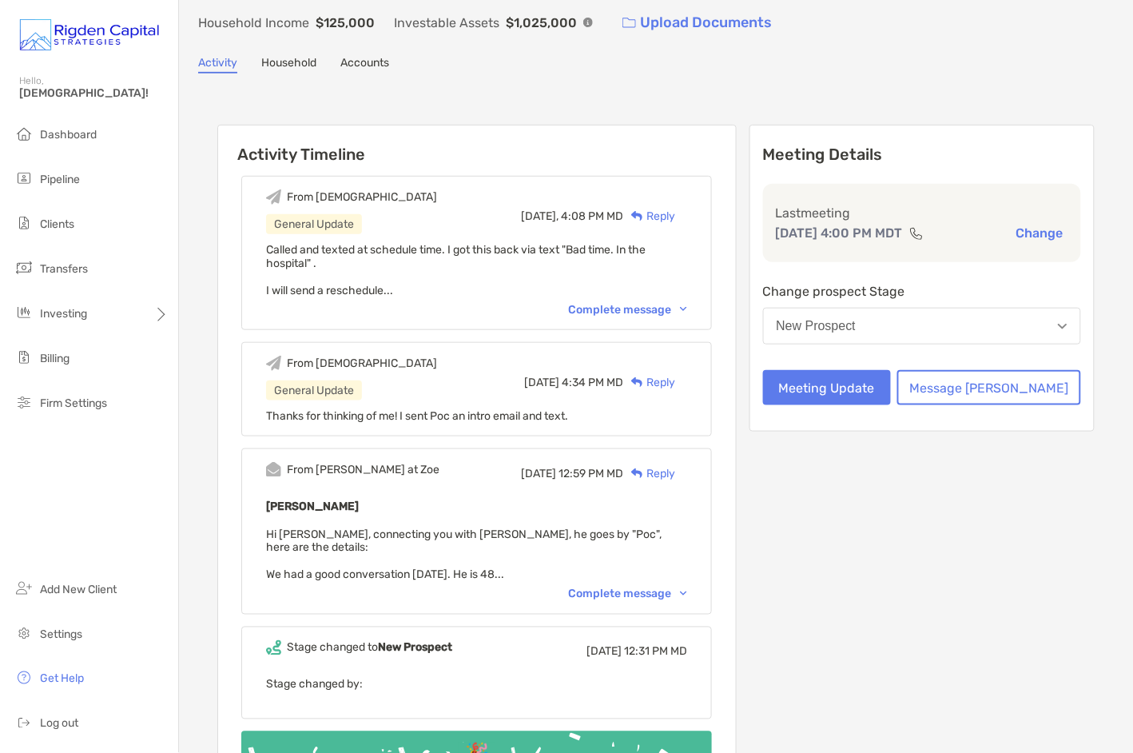
scroll to position [93, 0]
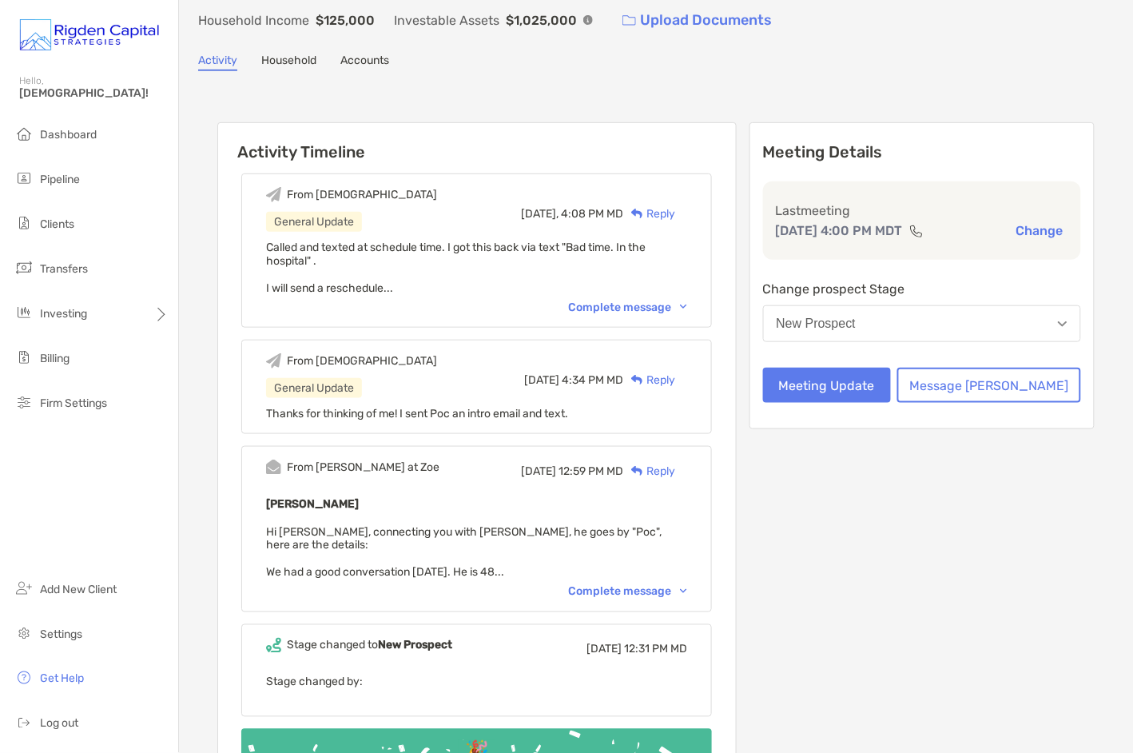
click at [619, 301] on div "Complete message" at bounding box center [627, 307] width 119 height 14
drag, startPoint x: 671, startPoint y: 287, endPoint x: 288, endPoint y: 248, distance: 384.7
click at [288, 248] on div "From [DEMOGRAPHIC_DATA] General Update [DATE], 4:08 PM MD Reply Called and text…" at bounding box center [476, 250] width 471 height 154
copy span "Called and texted at schedule time. I got this back via text "Bad time. In the …"
